Goal: Task Accomplishment & Management: Use online tool/utility

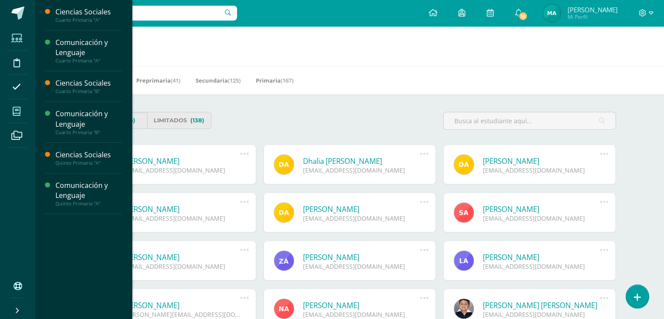
click at [17, 106] on span at bounding box center [17, 111] width 20 height 20
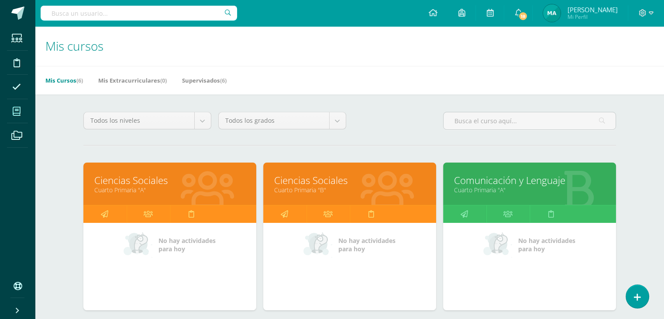
click at [160, 180] on link "Ciencias Sociales" at bounding box center [169, 180] width 151 height 14
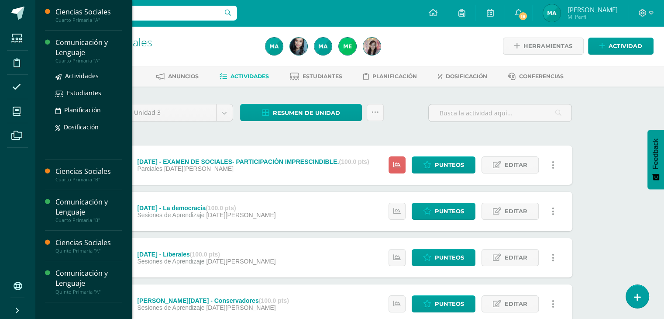
click at [78, 51] on div "Comunicación y Lenguaje" at bounding box center [88, 48] width 66 height 20
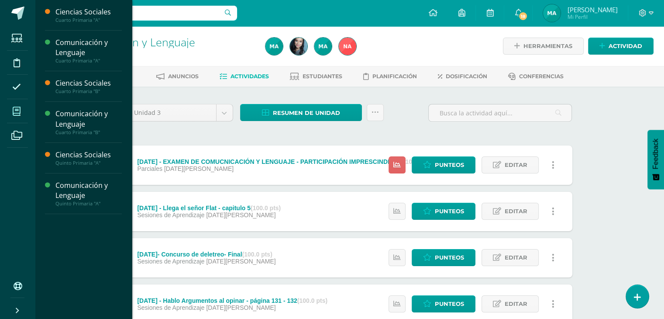
click at [18, 101] on span at bounding box center [17, 111] width 20 height 20
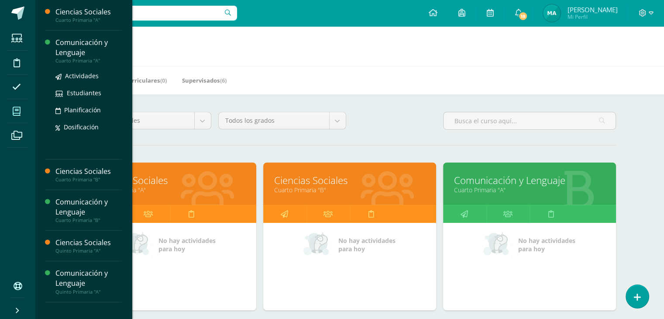
click at [80, 45] on div "Comunicación y Lenguaje" at bounding box center [88, 48] width 66 height 20
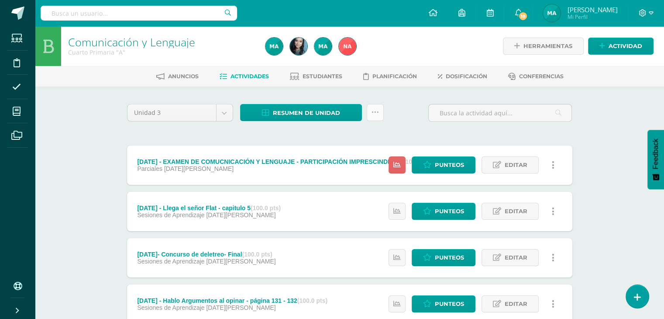
click at [376, 105] on link at bounding box center [375, 112] width 17 height 17
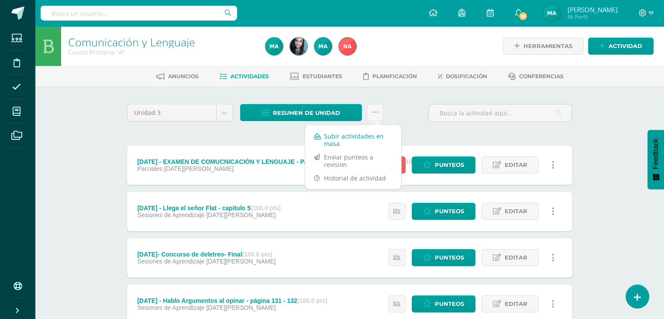
click at [359, 133] on link "Subir actividades en masa" at bounding box center [353, 139] width 96 height 21
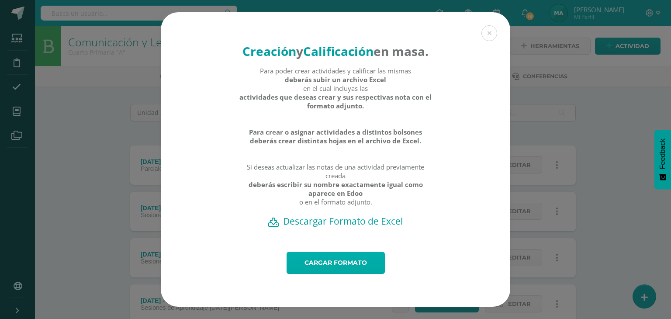
click at [337, 265] on link "Cargar formato" at bounding box center [335, 263] width 98 height 22
click at [372, 227] on h2 "Descargar Formato de Excel" at bounding box center [335, 221] width 319 height 12
click at [484, 27] on button at bounding box center [489, 33] width 16 height 16
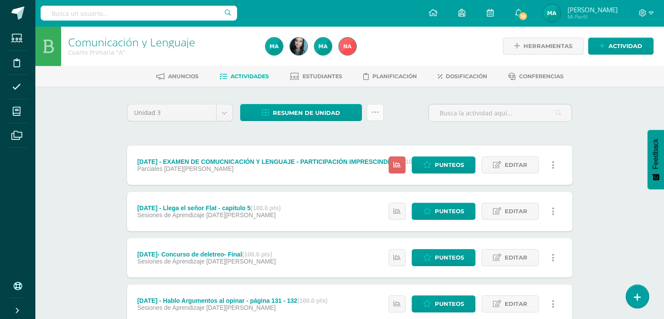
click at [372, 113] on icon at bounding box center [375, 112] width 7 height 7
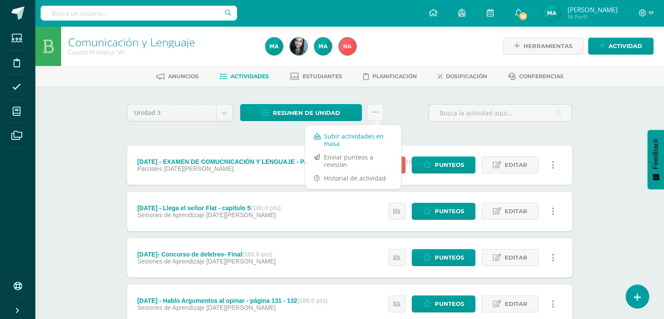
click at [369, 141] on link "Subir actividades en masa" at bounding box center [353, 139] width 96 height 21
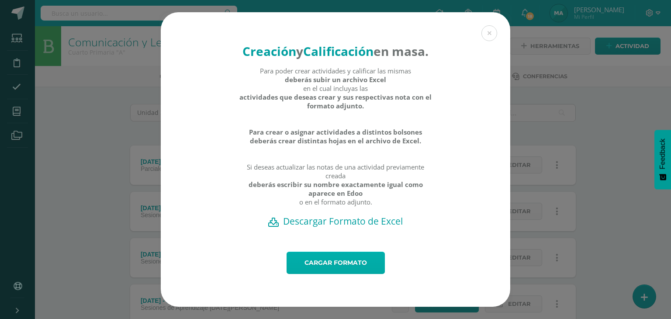
click at [341, 267] on link "Cargar formato" at bounding box center [335, 263] width 98 height 22
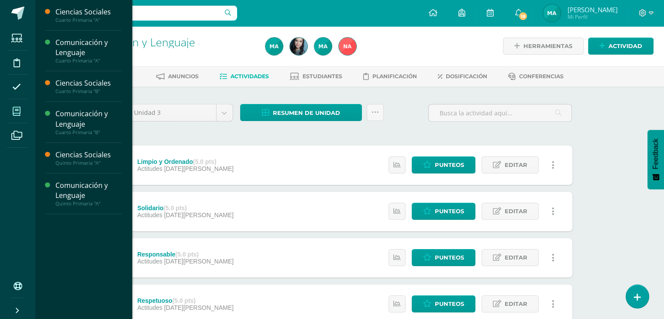
click at [17, 106] on span at bounding box center [17, 111] width 20 height 20
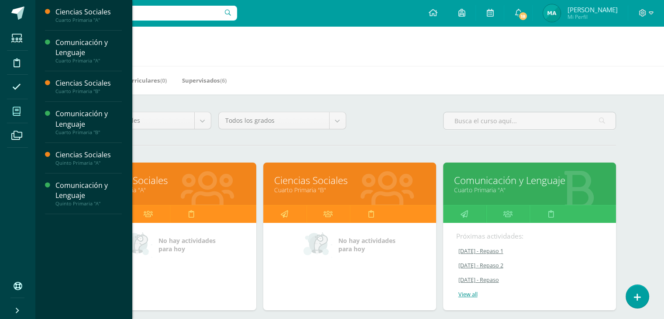
click at [19, 108] on icon at bounding box center [17, 111] width 8 height 9
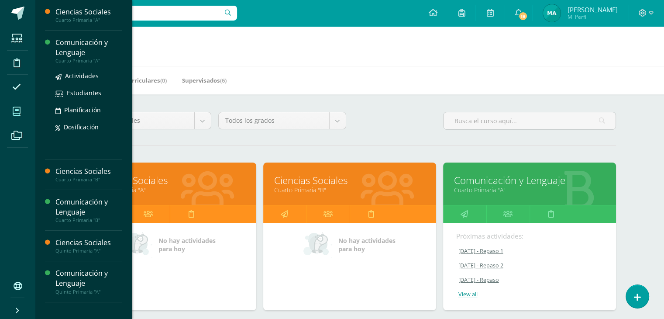
click at [82, 48] on div "Comunicación y Lenguaje" at bounding box center [88, 48] width 66 height 20
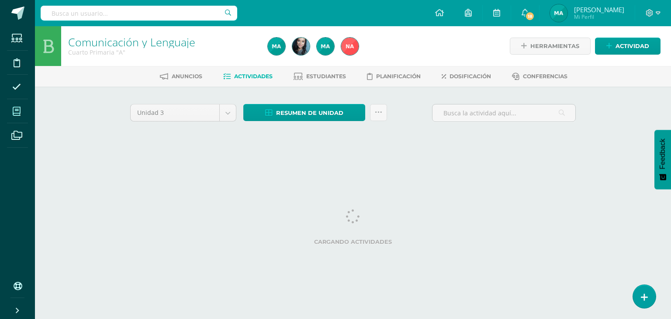
click at [19, 110] on icon at bounding box center [17, 111] width 8 height 9
click at [16, 116] on span at bounding box center [17, 111] width 20 height 20
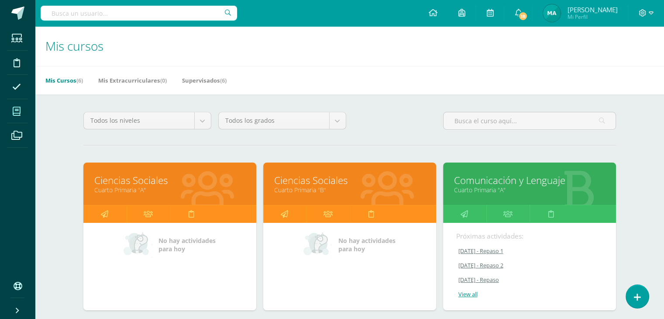
click at [17, 111] on icon at bounding box center [17, 111] width 8 height 9
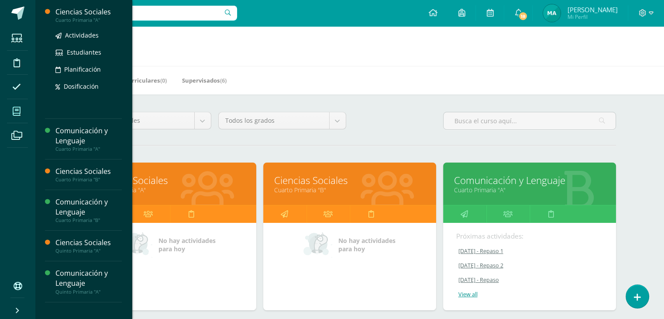
click at [79, 12] on div "Ciencias Sociales" at bounding box center [88, 12] width 66 height 10
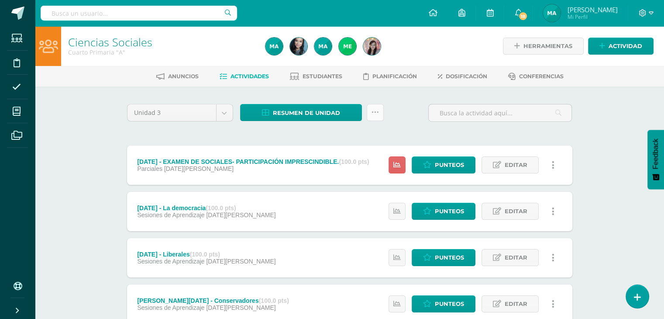
click at [381, 116] on link at bounding box center [375, 112] width 17 height 17
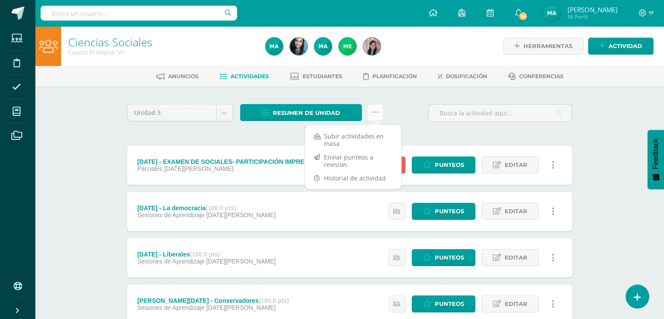
click at [381, 116] on link at bounding box center [375, 112] width 17 height 17
click at [362, 134] on link "Subir actividades en masa" at bounding box center [353, 139] width 96 height 21
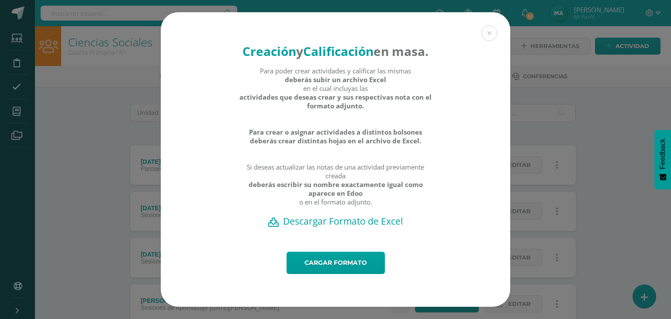
click at [365, 226] on h2 "Descargar Formato de Excel" at bounding box center [335, 221] width 319 height 12
click at [375, 271] on link "Cargar formato" at bounding box center [335, 263] width 98 height 22
click at [327, 268] on link "Cargar formato" at bounding box center [335, 263] width 98 height 22
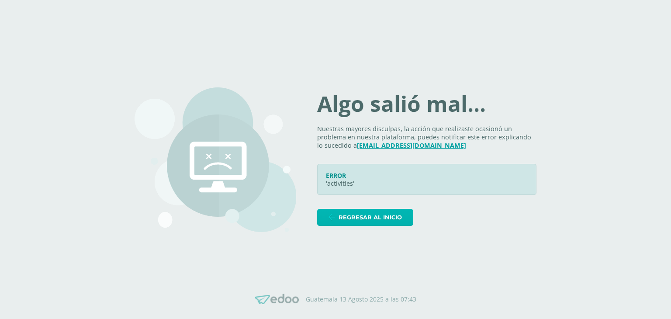
click at [373, 213] on span "Regresar al inicio" at bounding box center [369, 217] width 63 height 16
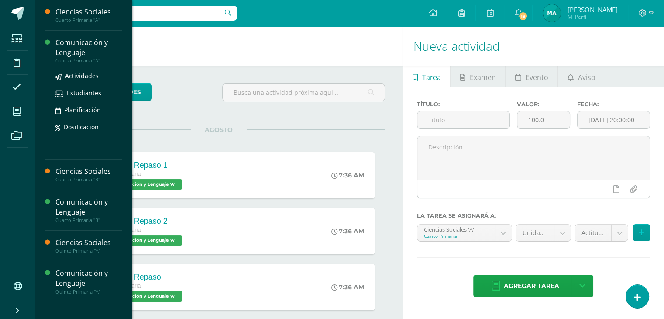
click at [79, 55] on div "Comunicación y Lenguaje" at bounding box center [88, 48] width 66 height 20
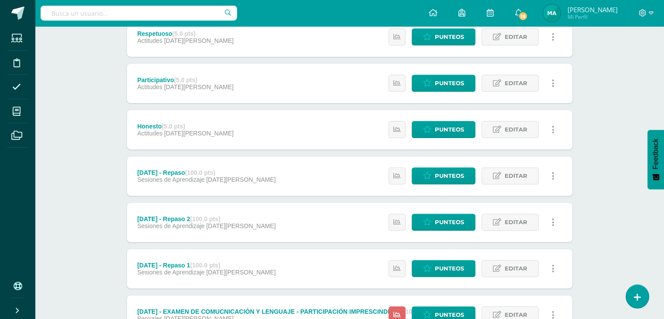
scroll to position [273, 0]
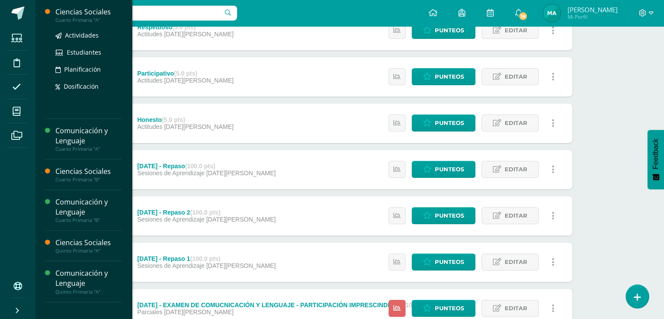
click at [86, 20] on div "Cuarto Primaria "A"" at bounding box center [88, 20] width 66 height 6
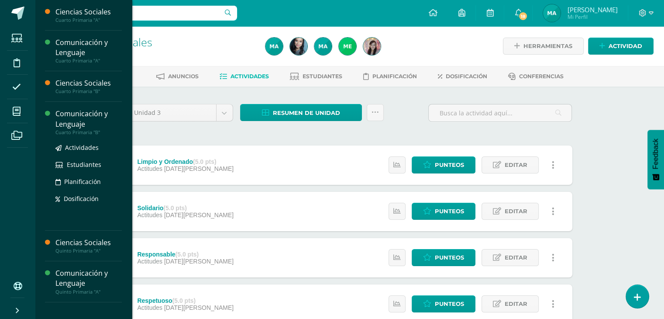
click at [74, 117] on div "Comunicación y Lenguaje" at bounding box center [88, 119] width 66 height 20
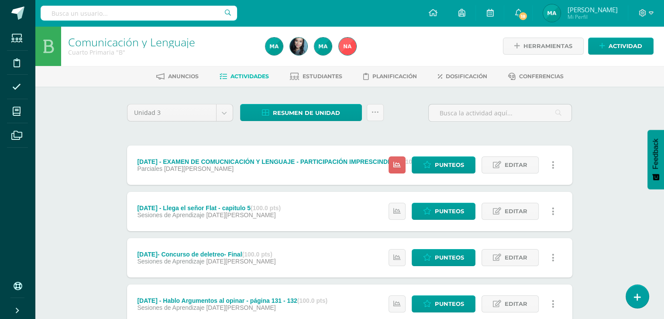
click at [372, 104] on link at bounding box center [375, 112] width 17 height 17
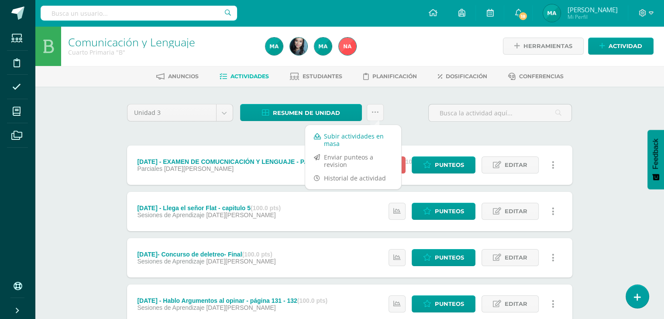
click at [366, 137] on link "Subir actividades en masa" at bounding box center [353, 139] width 96 height 21
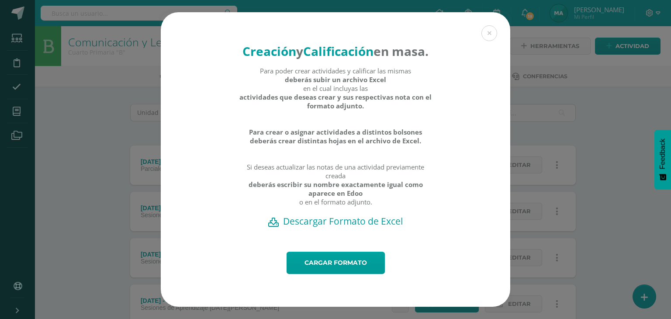
click at [345, 227] on h2 "Descargar Formato de Excel" at bounding box center [335, 221] width 319 height 12
click at [357, 267] on link "Cargar formato" at bounding box center [335, 263] width 98 height 22
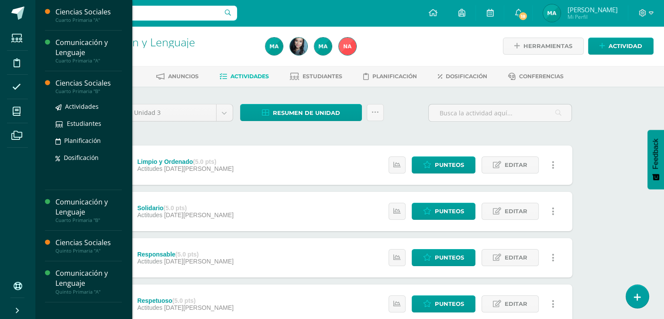
click at [76, 88] on div "Cuarto Primaria "B"" at bounding box center [88, 91] width 66 height 6
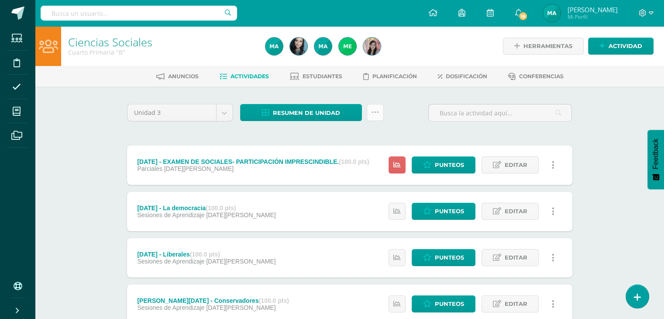
click at [374, 112] on icon at bounding box center [375, 112] width 7 height 7
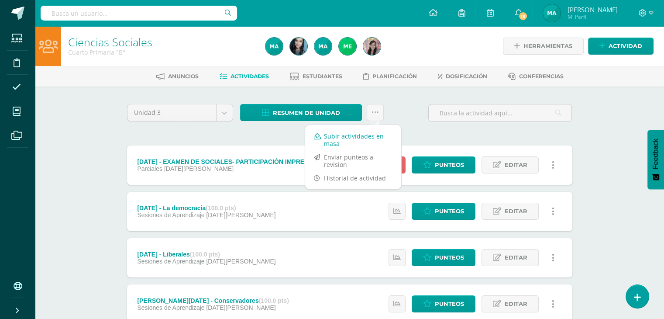
click at [358, 144] on link "Subir actividades en masa" at bounding box center [353, 139] width 96 height 21
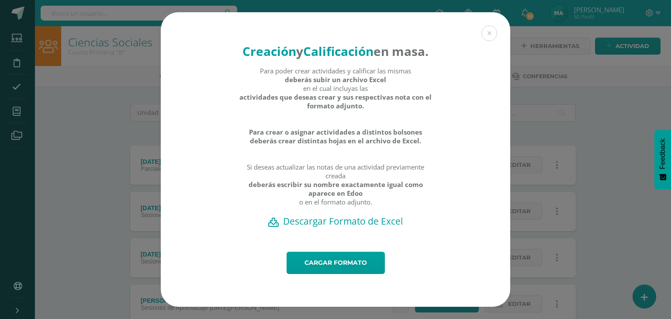
click at [314, 227] on h2 "Descargar Formato de Excel" at bounding box center [335, 221] width 319 height 12
click at [339, 266] on link "Cargar formato" at bounding box center [335, 263] width 98 height 22
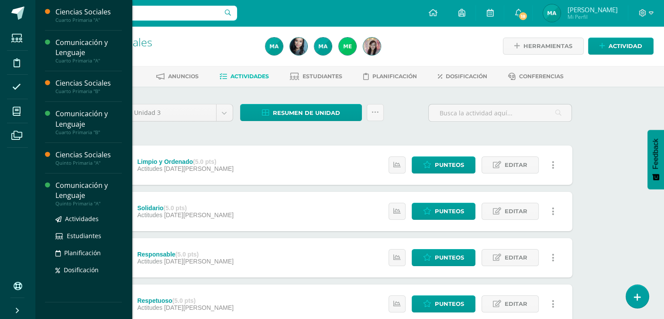
click at [75, 191] on div "Comunicación y Lenguaje" at bounding box center [88, 190] width 66 height 20
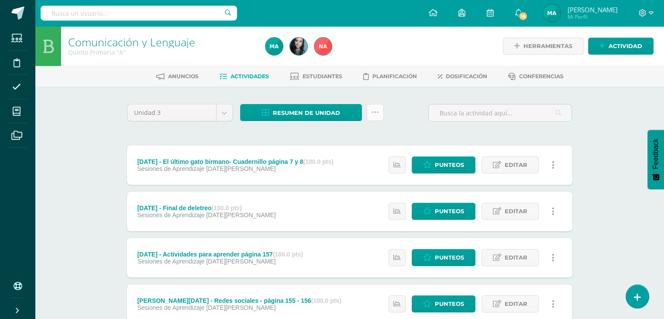
click at [376, 106] on link at bounding box center [375, 112] width 17 height 17
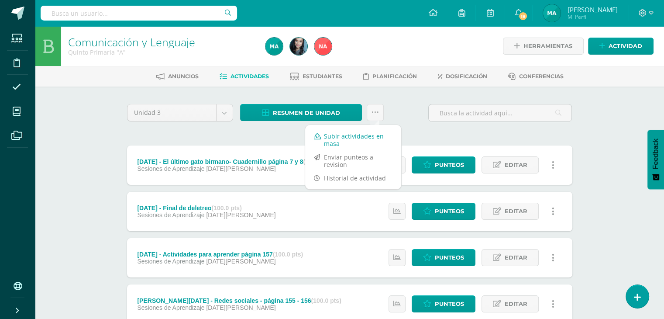
click at [361, 138] on link "Subir actividades en masa" at bounding box center [353, 139] width 96 height 21
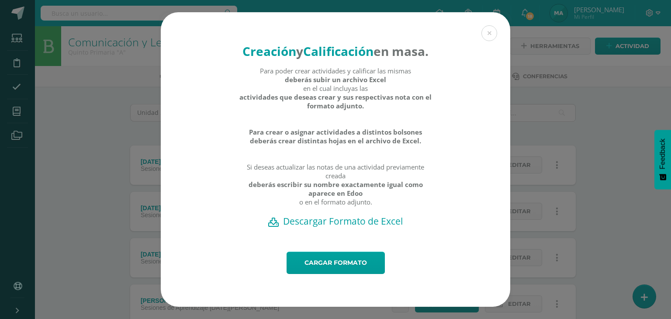
click at [326, 227] on h2 "Descargar Formato de Excel" at bounding box center [335, 221] width 319 height 12
click at [334, 272] on link "Cargar formato" at bounding box center [335, 263] width 98 height 22
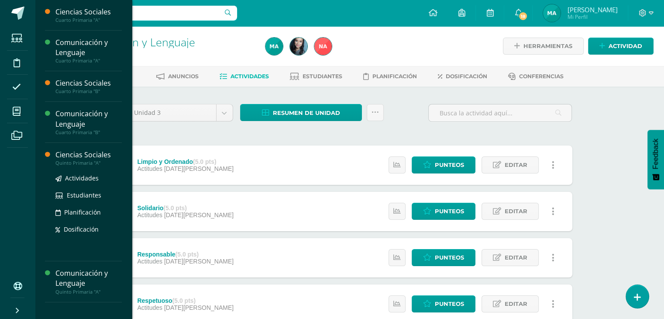
click at [82, 153] on div "Ciencias Sociales" at bounding box center [88, 155] width 66 height 10
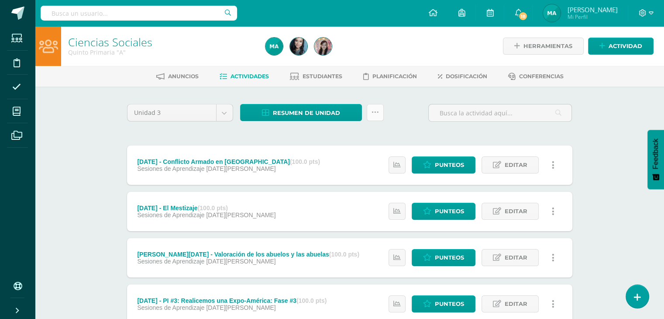
click at [375, 114] on icon at bounding box center [375, 112] width 7 height 7
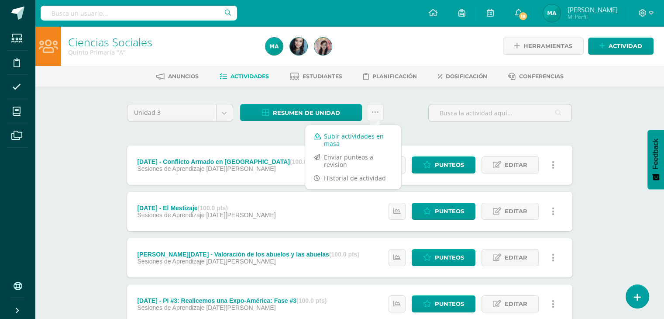
click at [376, 139] on link "Subir actividades en masa" at bounding box center [353, 139] width 96 height 21
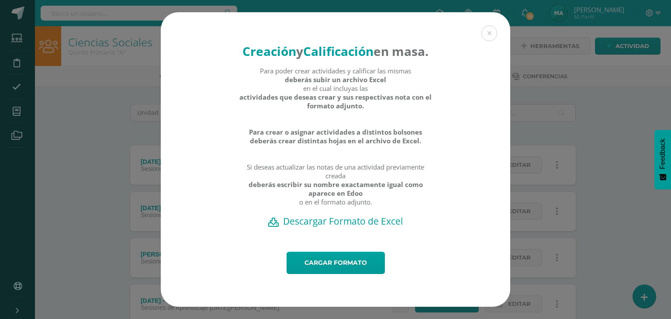
click at [356, 227] on h2 "Descargar Formato de Excel" at bounding box center [335, 221] width 319 height 12
click at [545, 48] on div "Creación y Calificación en masa. Para poder crear actividades y calificar las m…" at bounding box center [335, 159] width 664 height 294
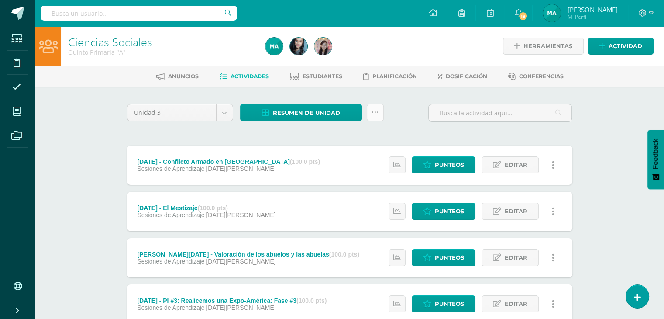
click at [374, 111] on icon at bounding box center [375, 112] width 7 height 7
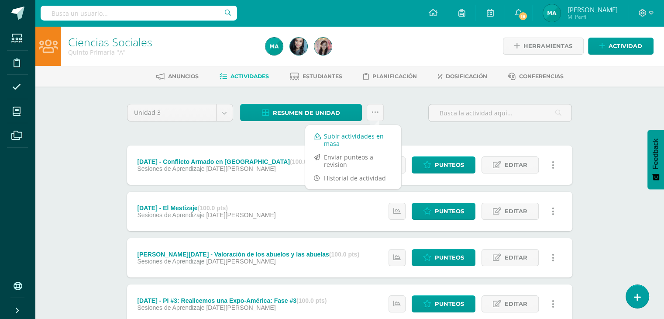
click at [368, 133] on link "Subir actividades en masa" at bounding box center [353, 139] width 96 height 21
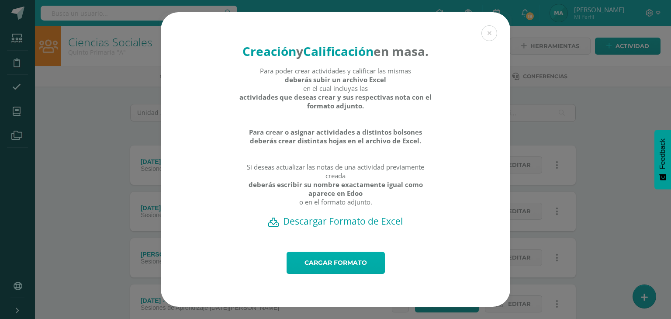
click at [326, 274] on link "Cargar formato" at bounding box center [335, 263] width 98 height 22
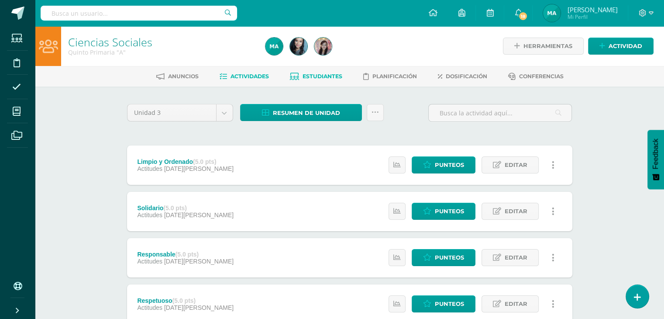
click at [330, 74] on span "Estudiantes" at bounding box center [323, 76] width 40 height 7
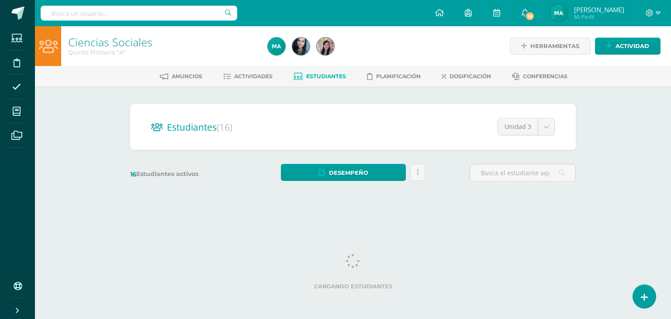
click at [330, 74] on span "Estudiantes" at bounding box center [326, 76] width 40 height 7
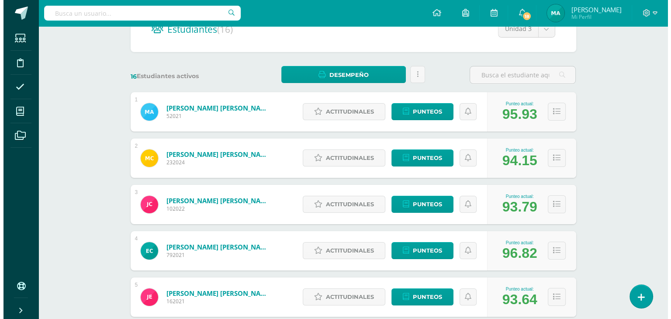
scroll to position [101, 0]
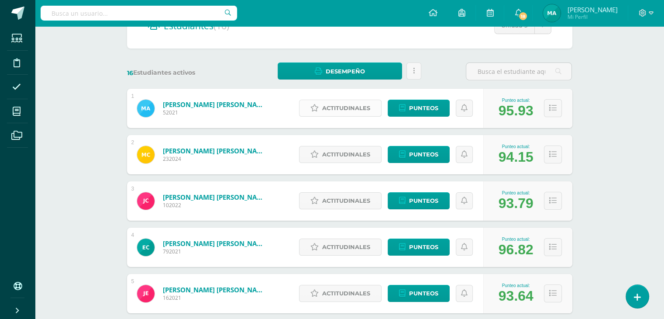
click at [328, 107] on span "Actitudinales" at bounding box center [346, 108] width 48 height 16
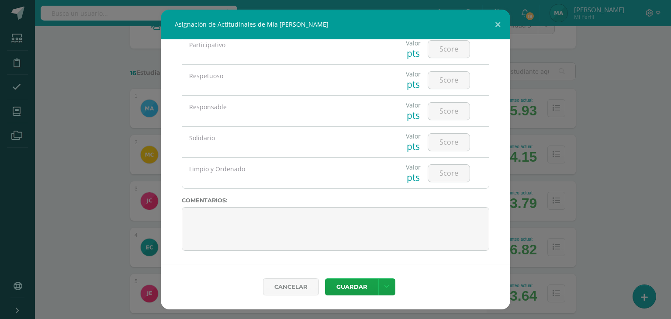
scroll to position [0, 0]
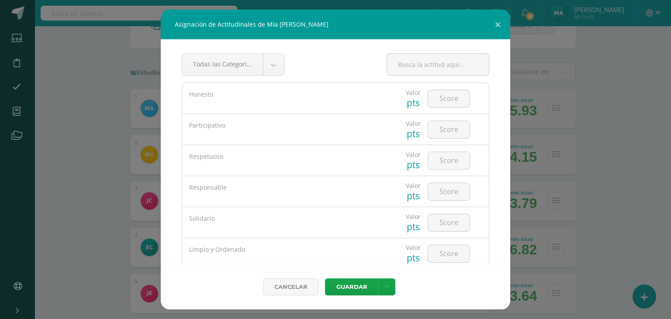
click at [397, 64] on input "text" at bounding box center [438, 64] width 102 height 21
click at [344, 60] on div "Todas las Categorias Todas las Categorias Sin Categoría" at bounding box center [335, 67] width 307 height 29
click at [500, 25] on button at bounding box center [497, 25] width 25 height 30
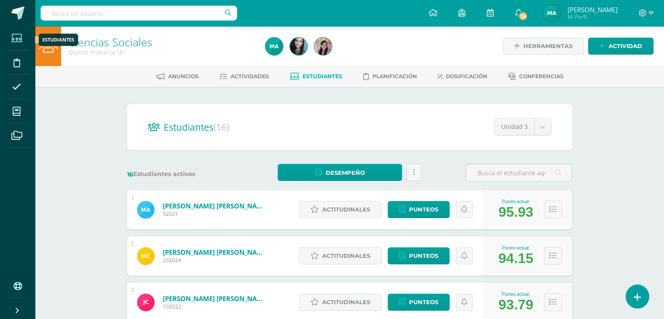
click at [17, 40] on icon at bounding box center [16, 38] width 11 height 9
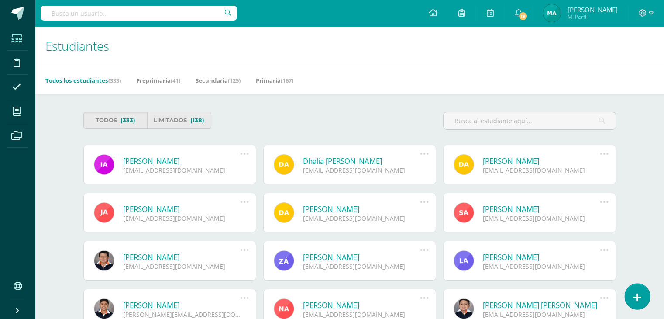
click at [632, 286] on link at bounding box center [637, 295] width 25 height 25
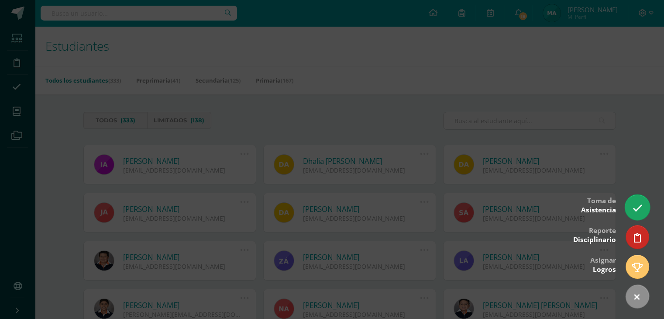
click at [639, 205] on icon at bounding box center [637, 208] width 10 height 10
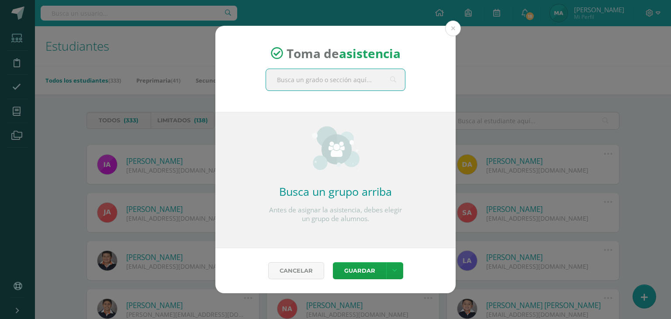
click at [345, 83] on input "text" at bounding box center [335, 79] width 139 height 21
type input "cuarto"
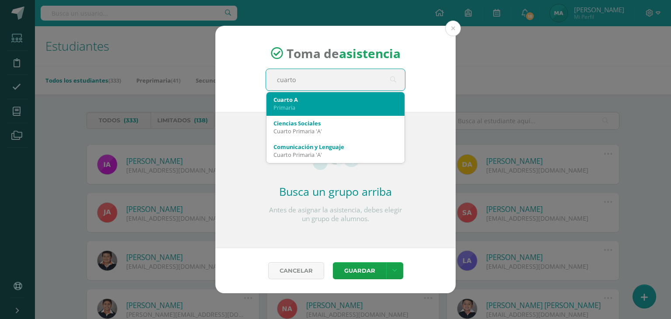
click at [327, 107] on div "Primaria" at bounding box center [335, 108] width 124 height 8
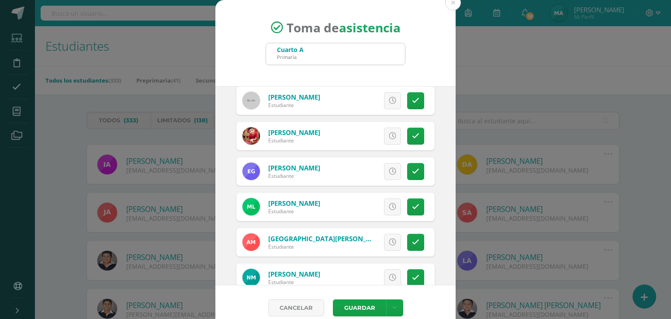
scroll to position [180, 0]
click at [408, 175] on link at bounding box center [415, 171] width 17 height 17
click at [365, 300] on button "Guardar" at bounding box center [359, 307] width 53 height 17
